Goal: Check status: Check status

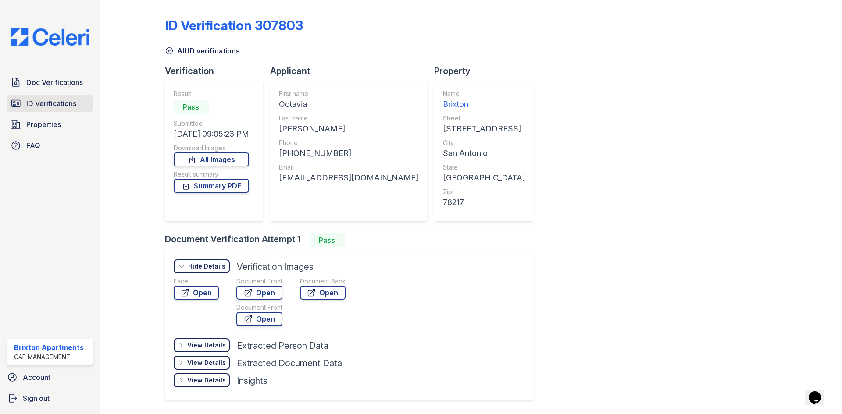
click at [70, 99] on span "ID Verifications" at bounding box center [51, 103] width 50 height 11
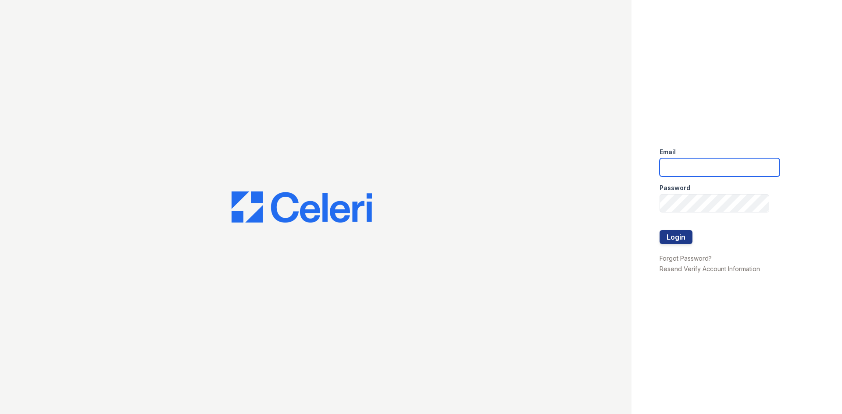
type input "brixton.pm@cafmanagement.com"
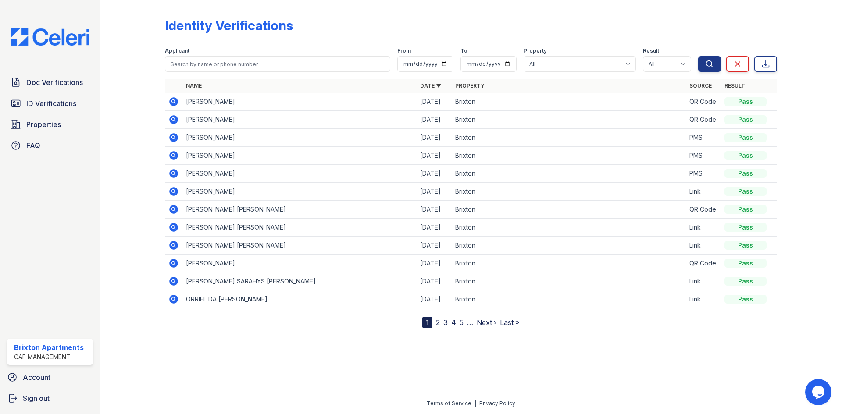
click at [175, 102] on icon at bounding box center [173, 101] width 9 height 9
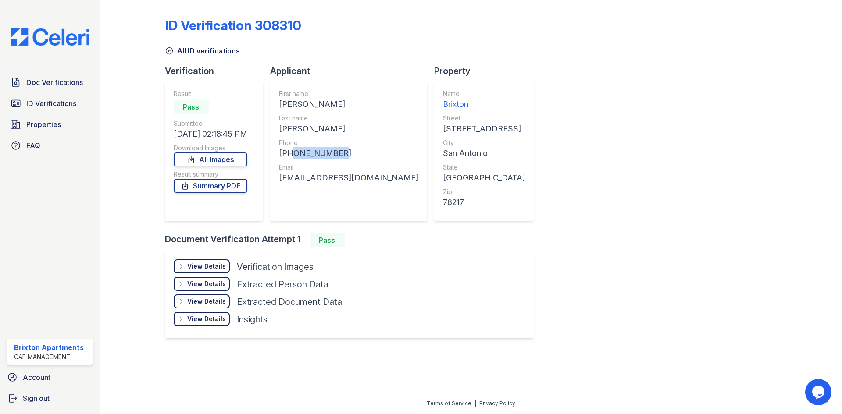
drag, startPoint x: 337, startPoint y: 149, endPoint x: 288, endPoint y: 157, distance: 49.3
click at [288, 157] on div "+12103556519" at bounding box center [348, 153] width 139 height 12
copy div "2103556519"
drag, startPoint x: 377, startPoint y: 178, endPoint x: 288, endPoint y: 168, distance: 89.1
click at [288, 168] on div "First name RAYMOND CALEB Last name GRAVES Phone +12103556519 Email raygraves210…" at bounding box center [348, 151] width 157 height 140
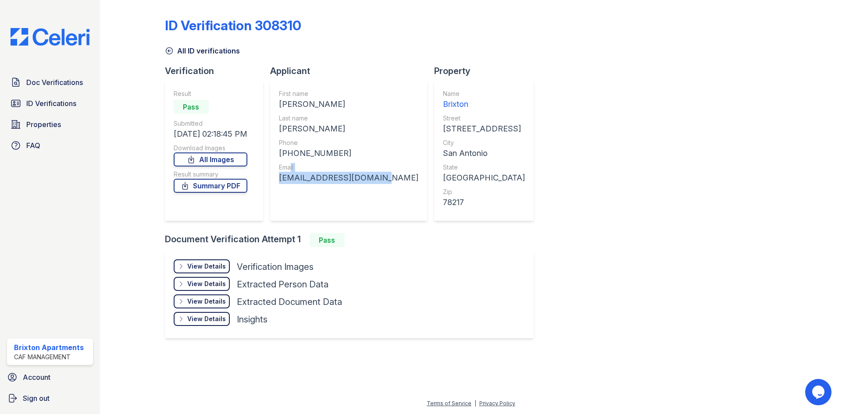
click at [317, 168] on div "Email" at bounding box center [348, 167] width 139 height 9
click at [360, 181] on div "raygraves210@gmail.com" at bounding box center [348, 178] width 139 height 12
click at [359, 180] on div "raygraves210@gmail.com" at bounding box center [348, 178] width 139 height 12
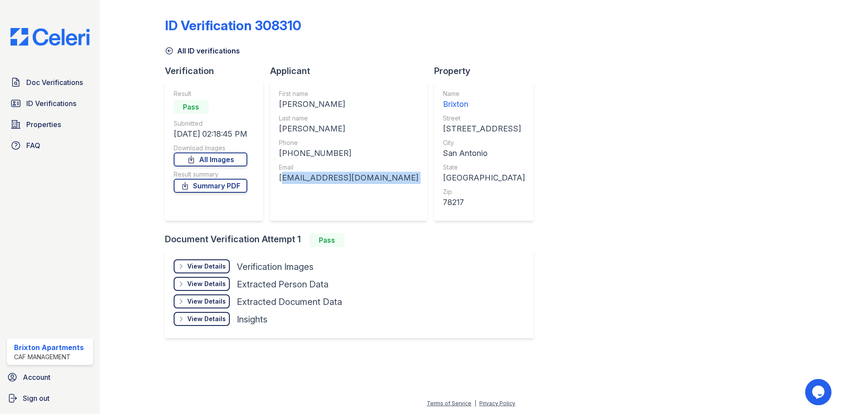
click at [359, 180] on div "raygraves210@gmail.com" at bounding box center [348, 178] width 139 height 12
click at [54, 108] on span "ID Verifications" at bounding box center [51, 103] width 50 height 11
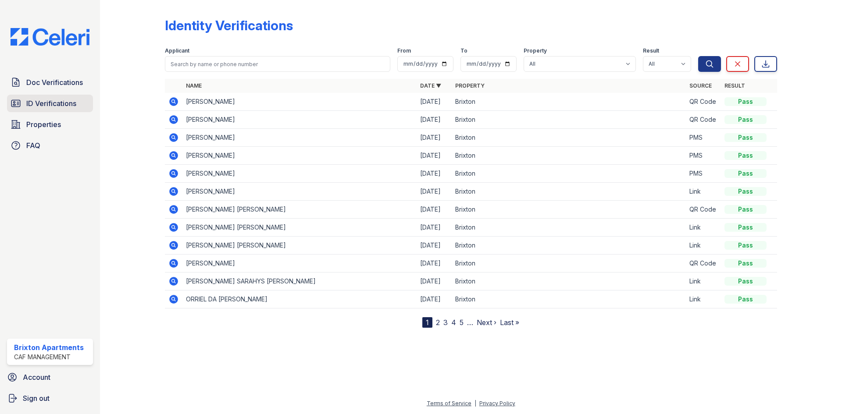
click at [70, 96] on link "ID Verifications" at bounding box center [50, 104] width 86 height 18
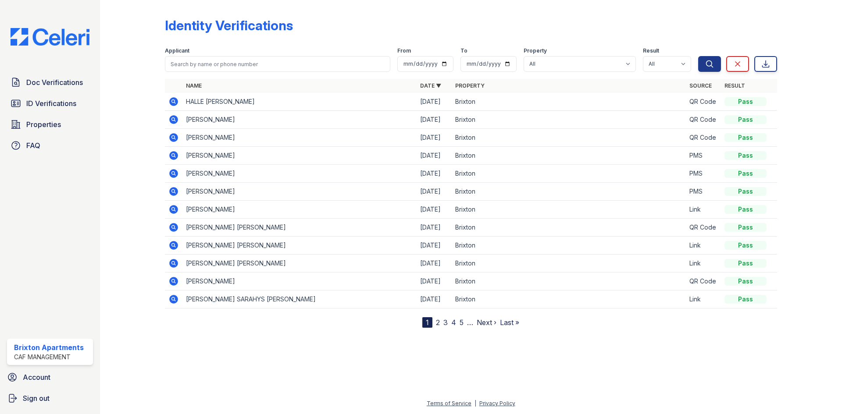
click at [174, 100] on icon at bounding box center [173, 101] width 9 height 9
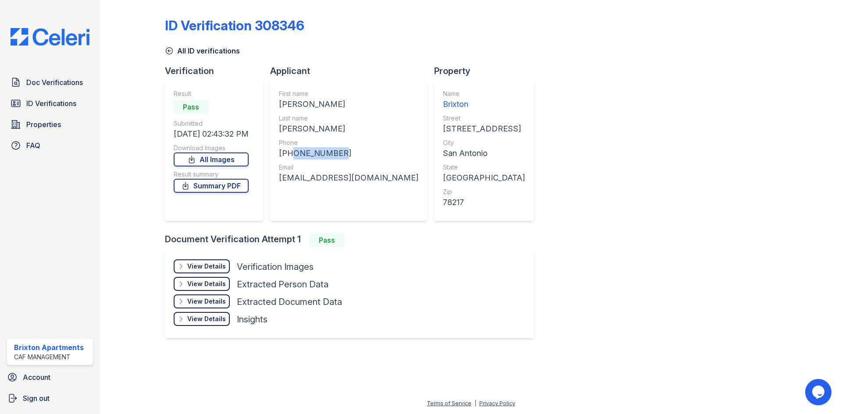
drag, startPoint x: 347, startPoint y: 153, endPoint x: 292, endPoint y: 156, distance: 54.9
click at [292, 156] on div "[PHONE_NUMBER]" at bounding box center [348, 153] width 139 height 12
copy div "3256689961"
drag, startPoint x: 379, startPoint y: 175, endPoint x: 284, endPoint y: 176, distance: 95.1
click at [284, 176] on div "First name [PERSON_NAME] Last name [PERSON_NAME] Phone [PHONE_NUMBER] Email [EM…" at bounding box center [348, 151] width 157 height 140
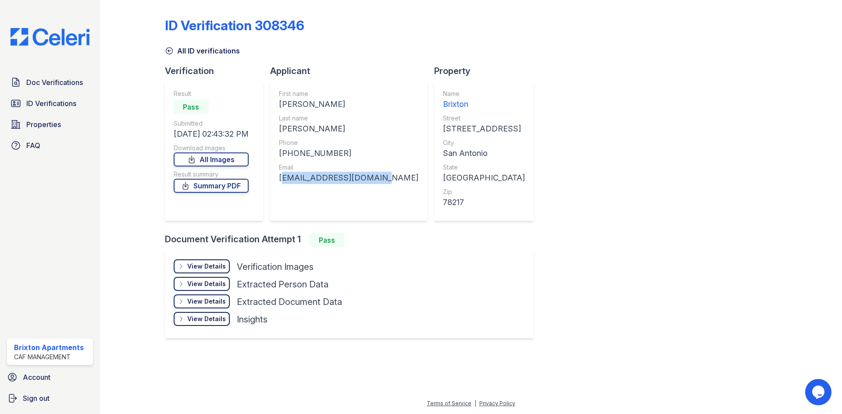
copy div "[EMAIL_ADDRESS][DOMAIN_NAME]"
click at [410, 54] on div "All ID verifications" at bounding box center [471, 48] width 612 height 16
